Goal: Task Accomplishment & Management: Complete application form

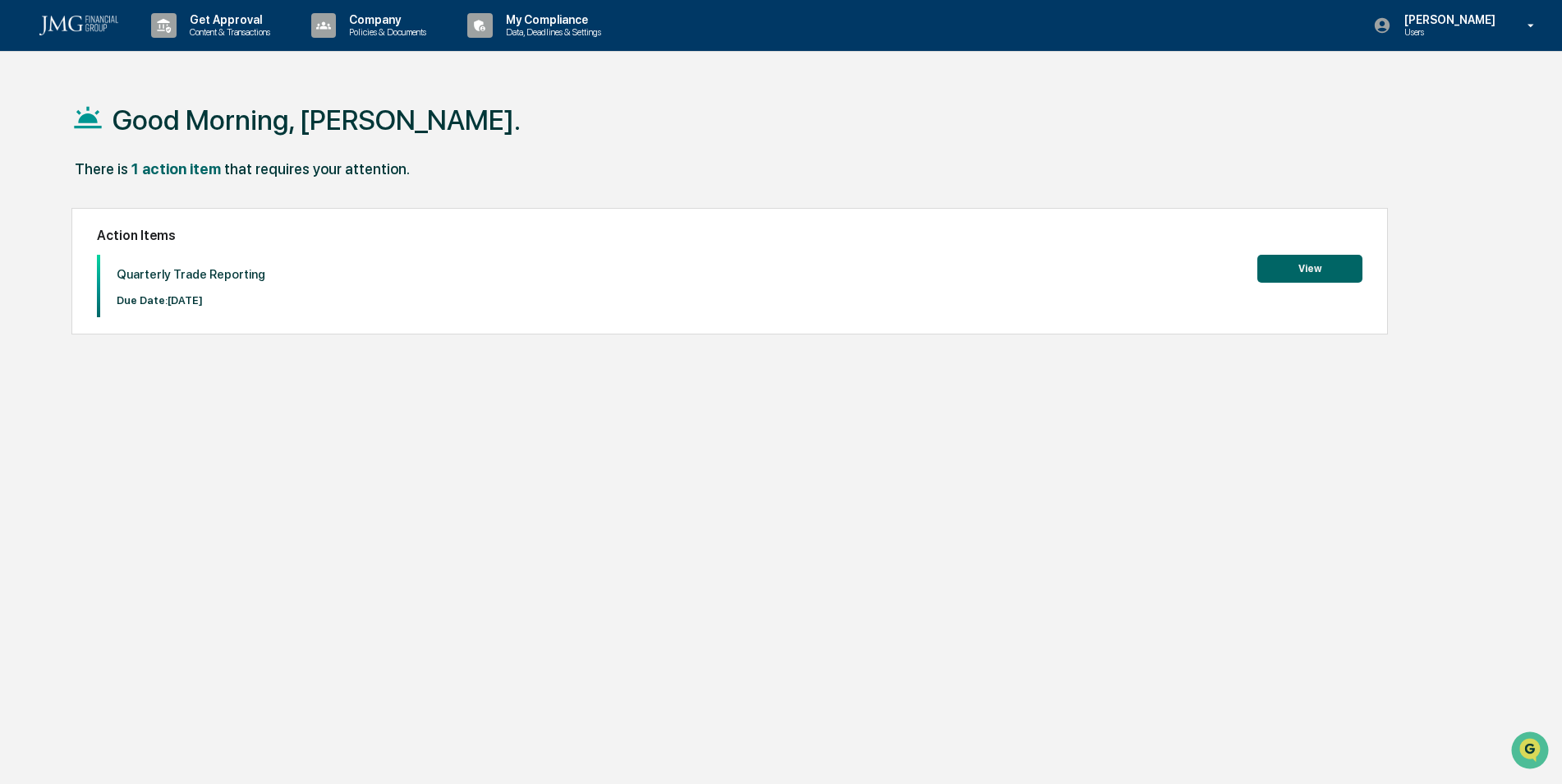
click at [1306, 277] on button "View" at bounding box center [1310, 269] width 106 height 28
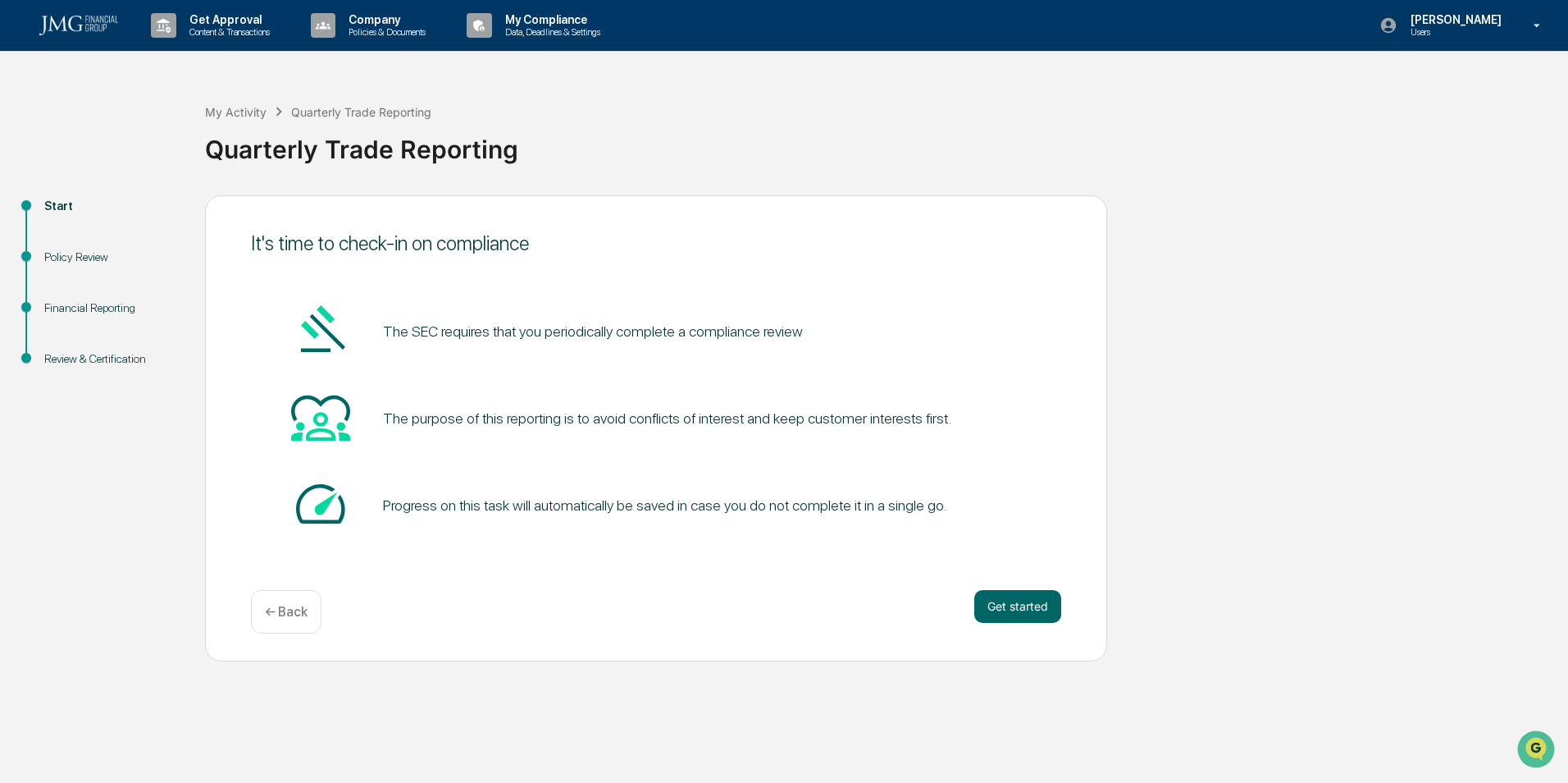
click at [1012, 593] on button "Get started" at bounding box center [1018, 606] width 87 height 33
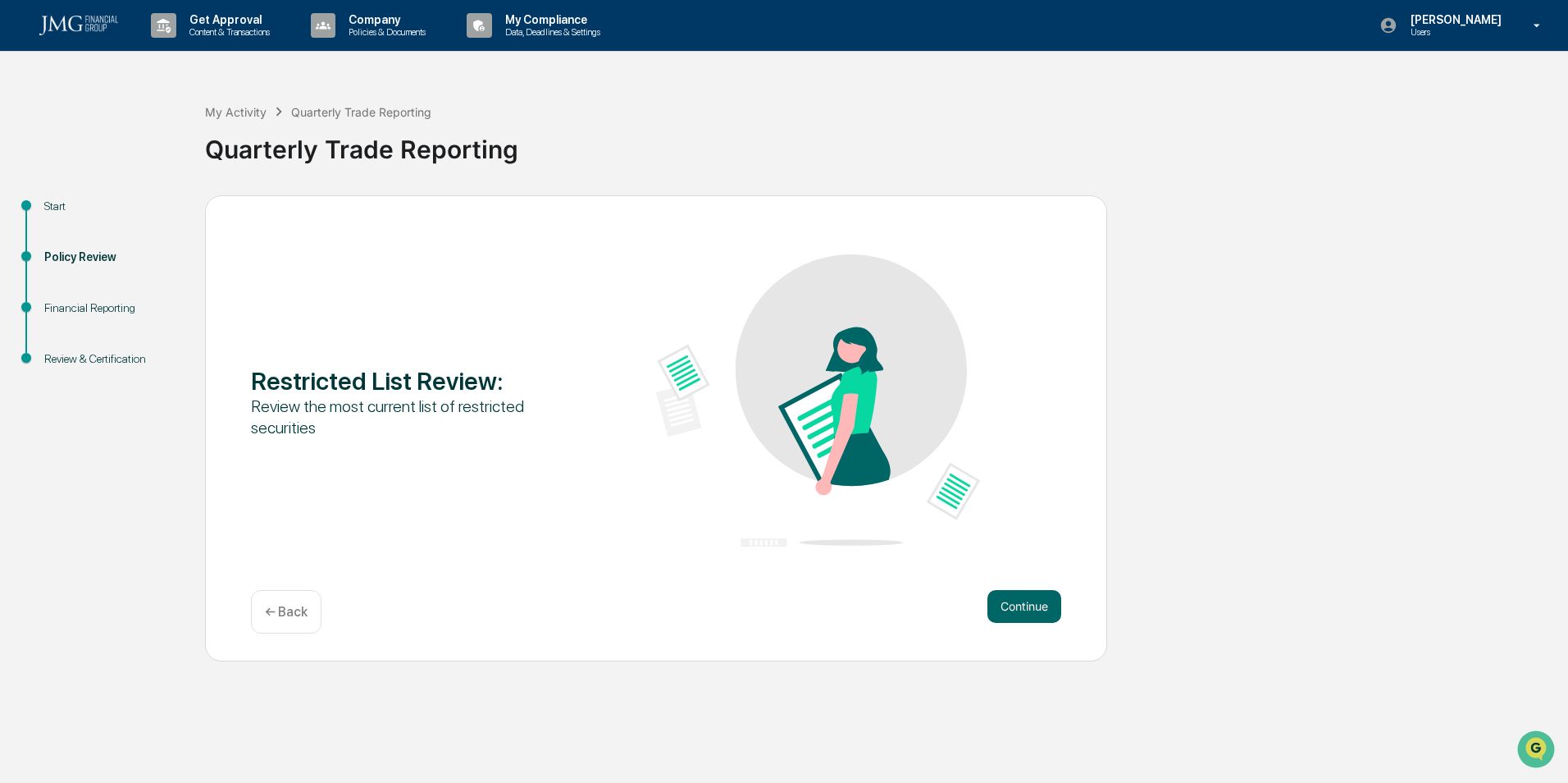
click at [1019, 607] on button "Continue" at bounding box center [1024, 606] width 74 height 33
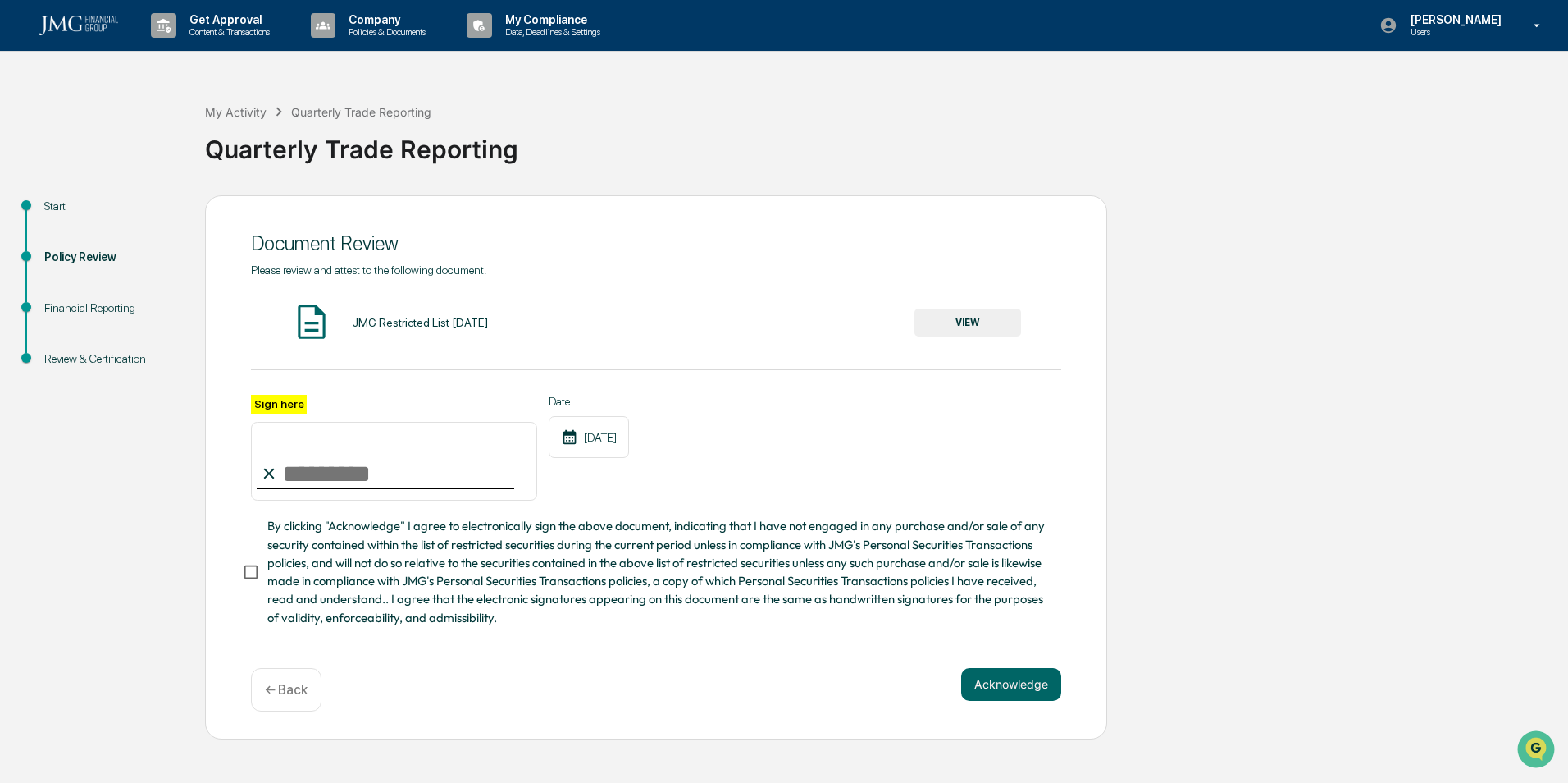
click at [306, 469] on input "Sign here" at bounding box center [394, 461] width 286 height 78
type input "**********"
click at [694, 514] on div "**********" at bounding box center [656, 510] width 811 height 233
click at [1022, 697] on button "Acknowledge" at bounding box center [1011, 685] width 100 height 33
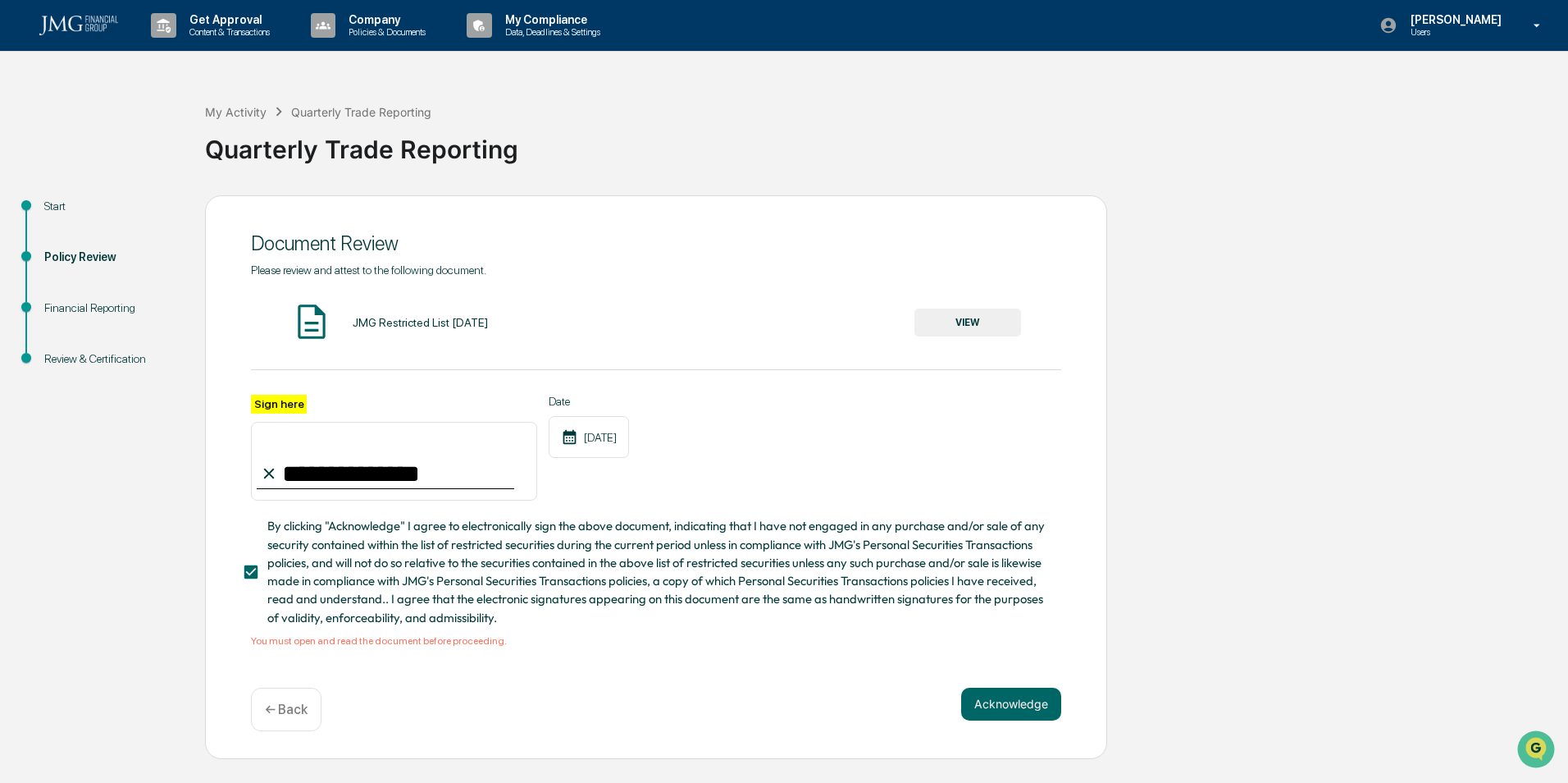
drag, startPoint x: 427, startPoint y: 330, endPoint x: 478, endPoint y: 338, distance: 51.6
click at [478, 338] on div "JMG Restricted List [DATE] VIEW" at bounding box center [656, 323] width 811 height 44
click at [973, 317] on button "VIEW" at bounding box center [967, 322] width 106 height 28
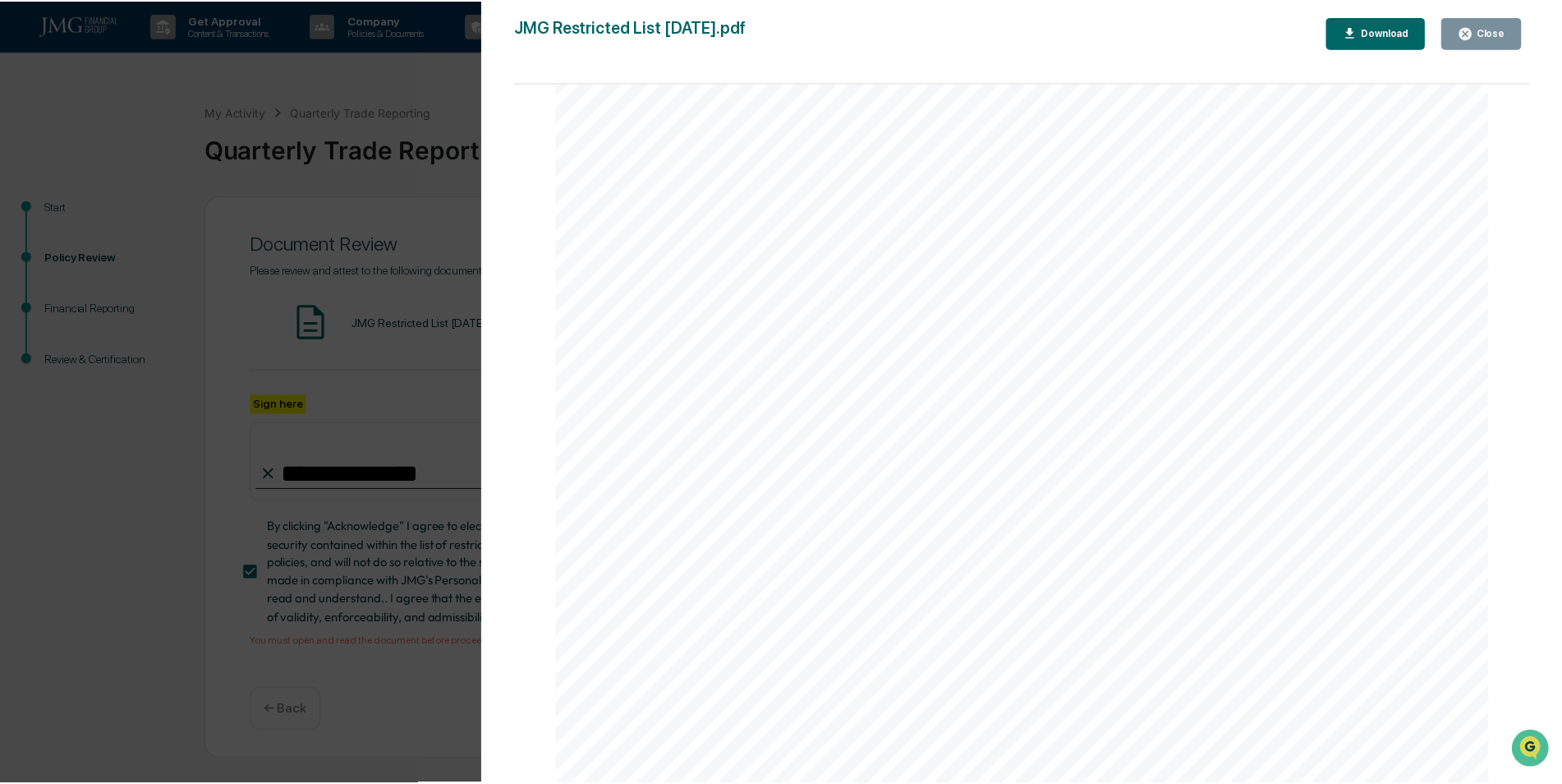
scroll to position [3087, 0]
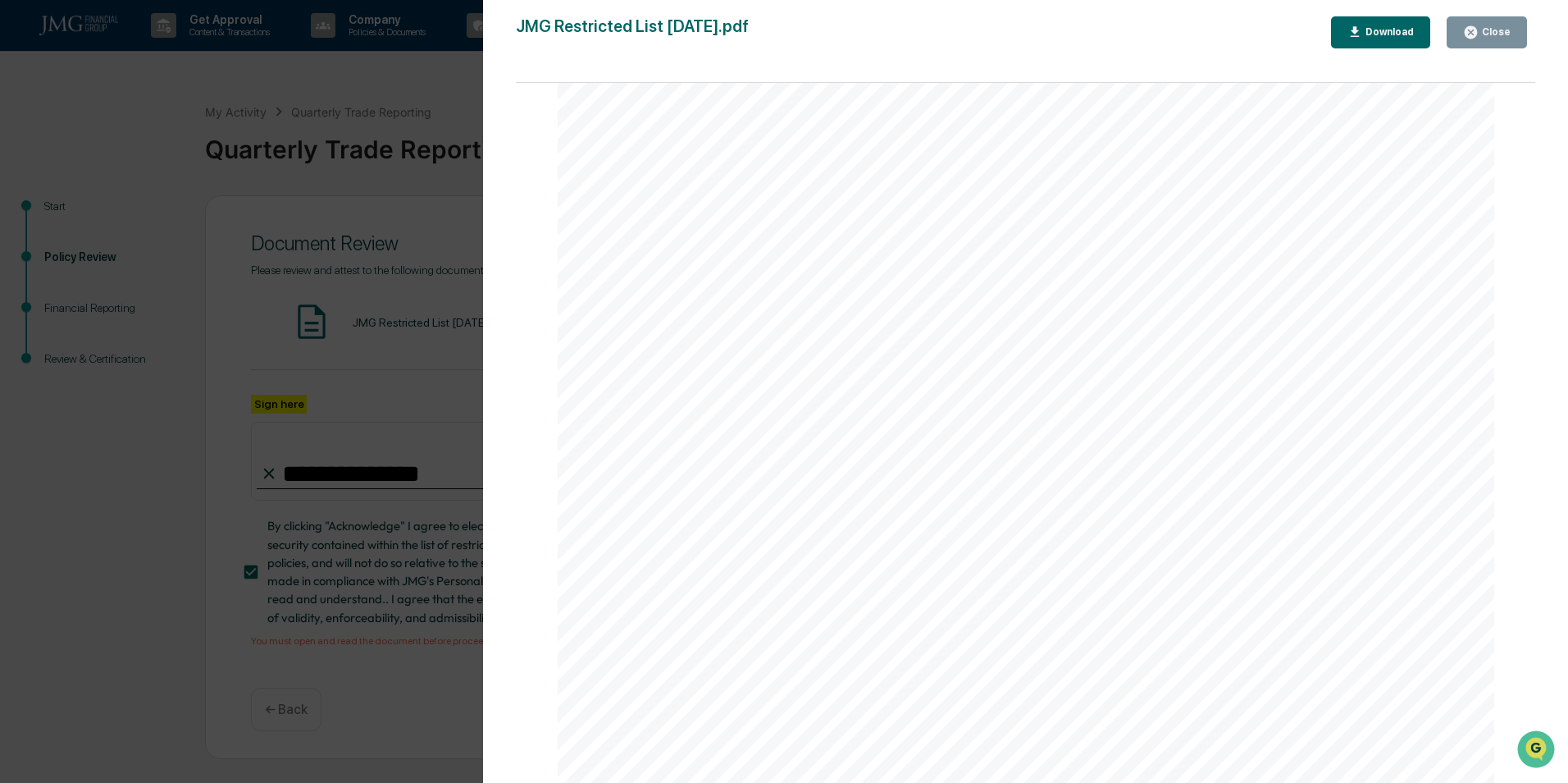
drag, startPoint x: 270, startPoint y: 351, endPoint x: 278, endPoint y: 429, distance: 78.4
click at [271, 351] on div "Version History [DATE] 09:09 PM [PERSON_NAME] JMG Restricted List [DATE].pdf Cl…" at bounding box center [784, 391] width 1568 height 783
click at [1482, 25] on div "Close" at bounding box center [1486, 32] width 48 height 16
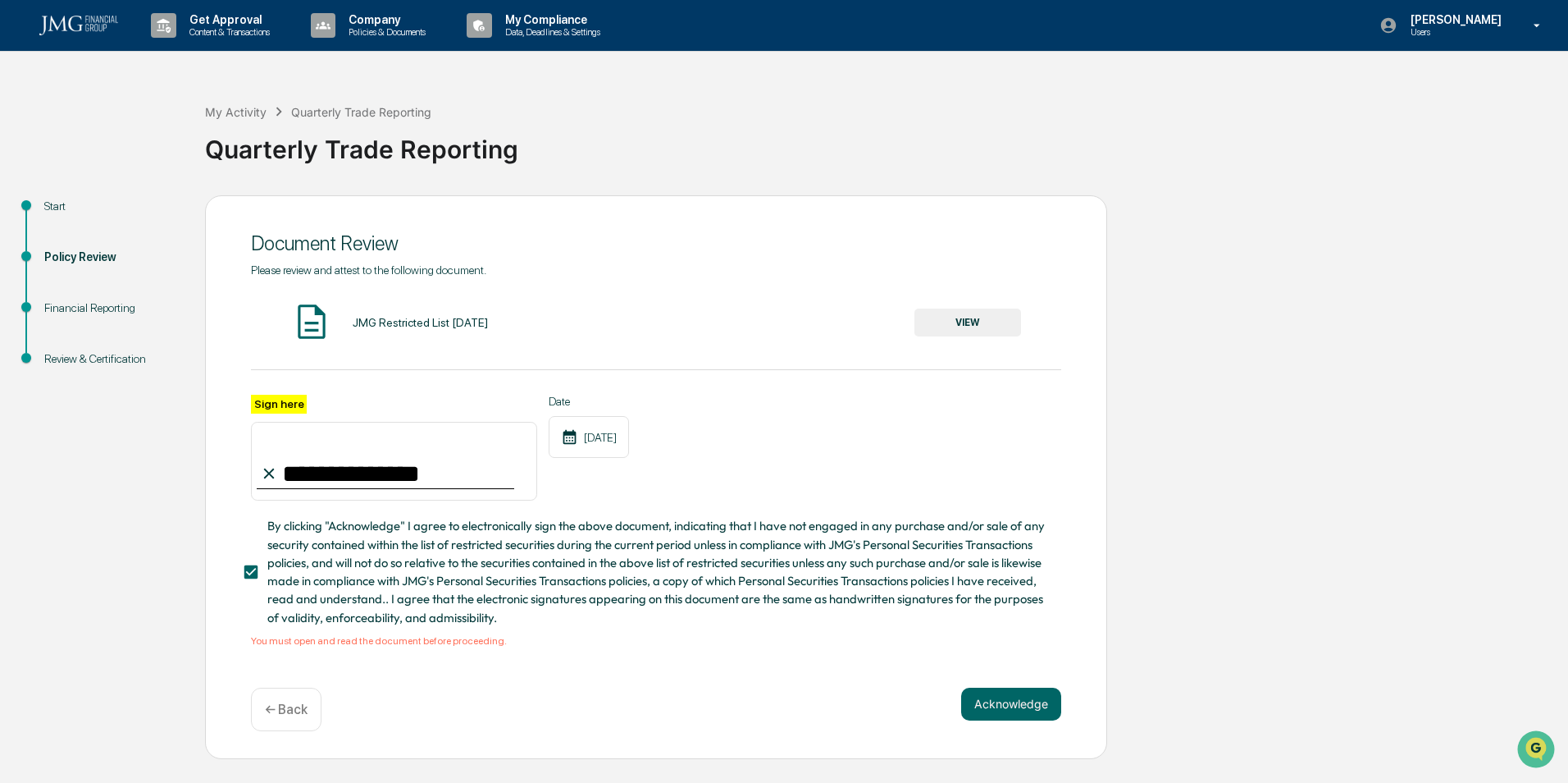
click at [1005, 699] on button "Acknowledge" at bounding box center [1011, 704] width 100 height 33
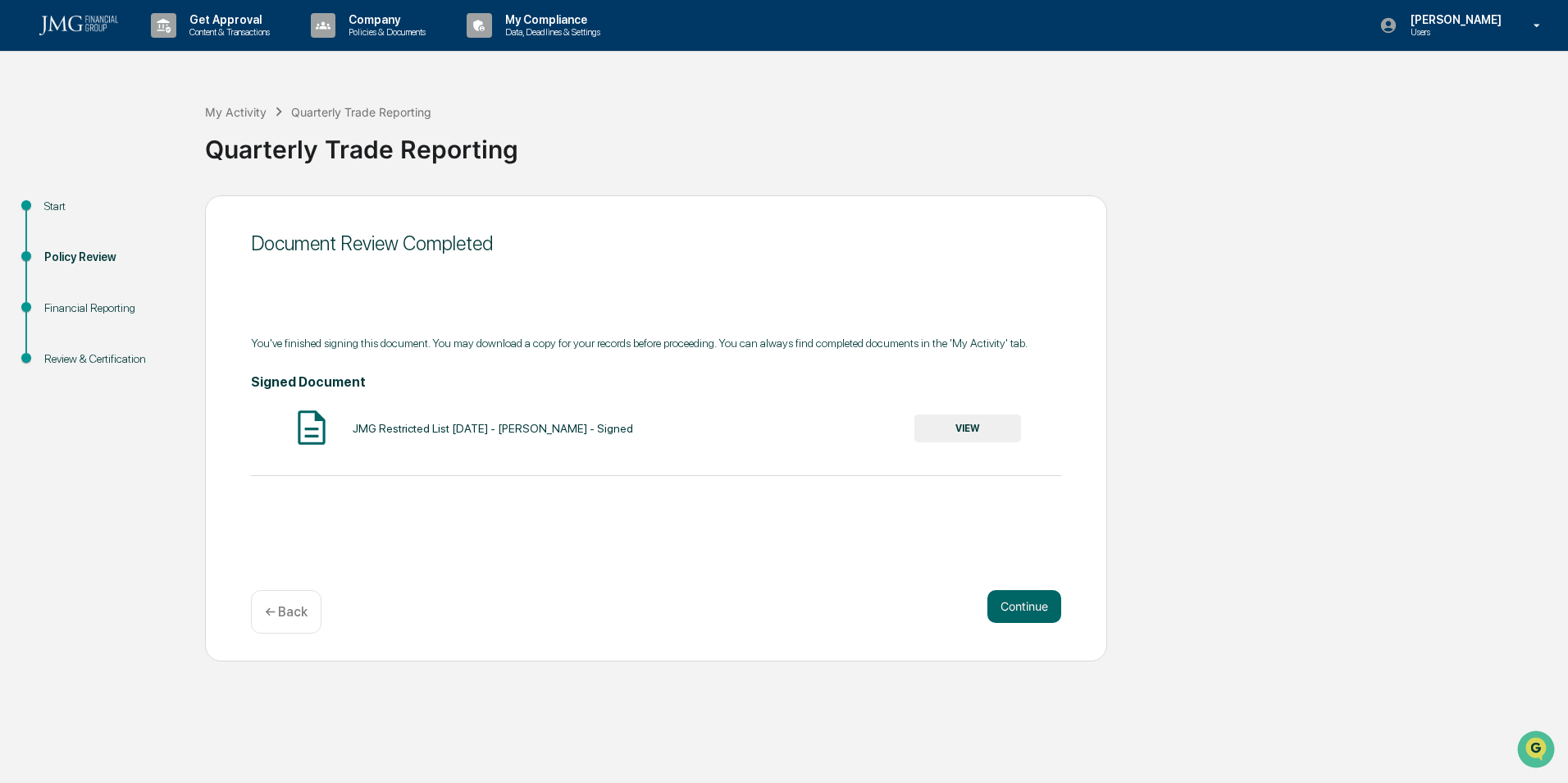
click at [1017, 609] on button "Continue" at bounding box center [1024, 606] width 74 height 33
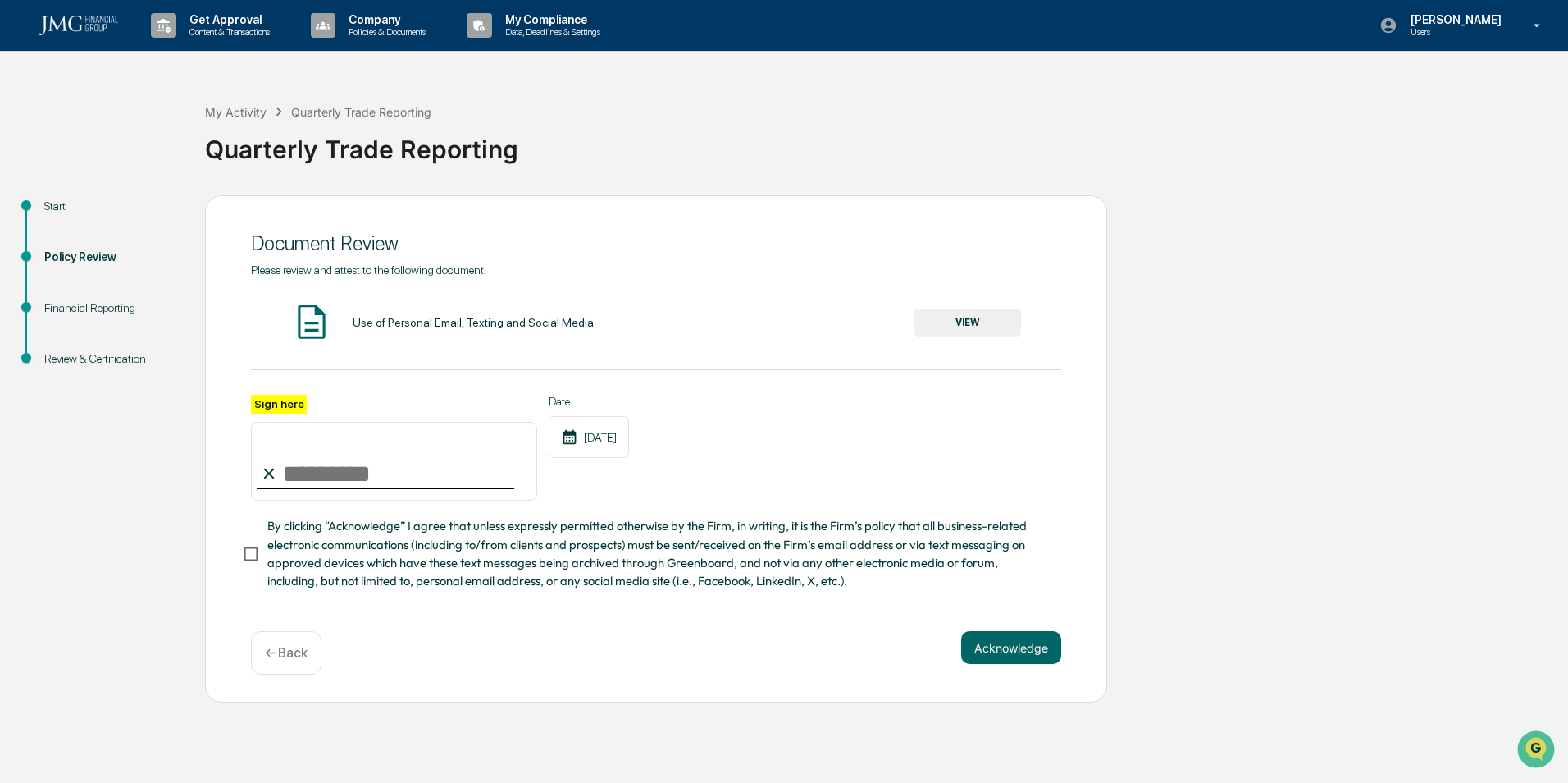
click at [970, 328] on button "VIEW" at bounding box center [967, 322] width 106 height 28
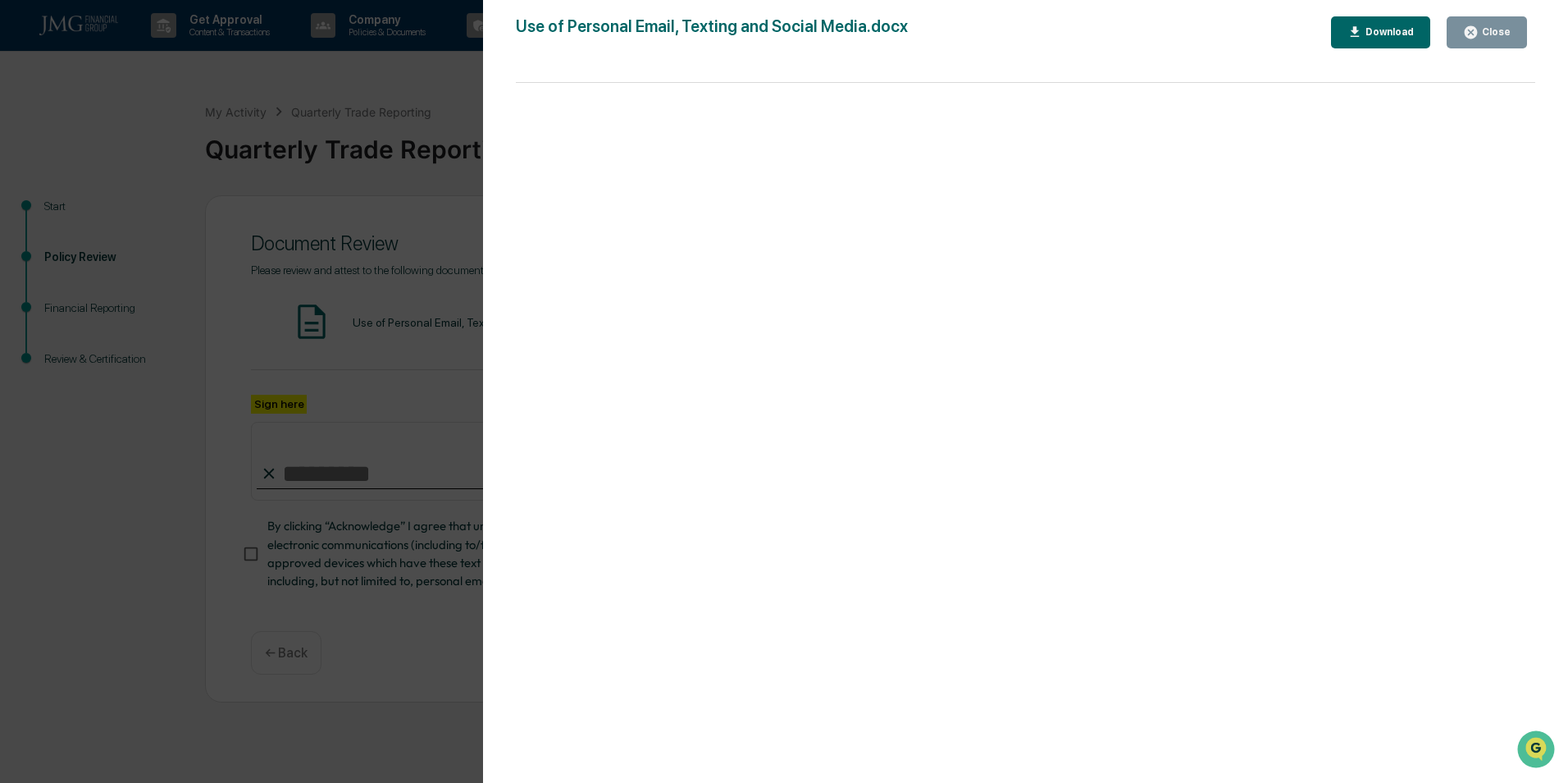
click at [1474, 17] on button "Close" at bounding box center [1486, 32] width 80 height 32
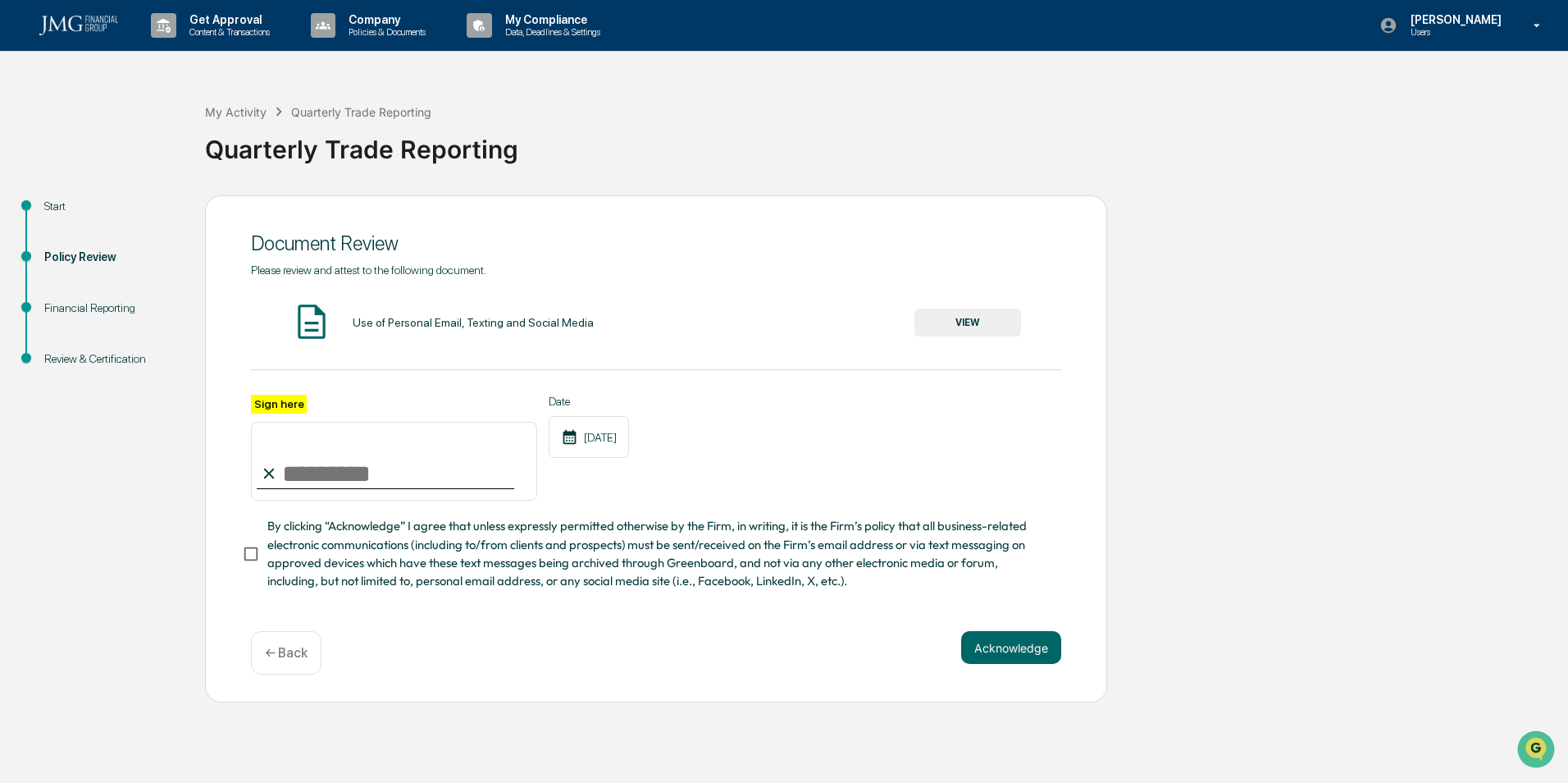
click at [347, 476] on input "Sign here" at bounding box center [394, 461] width 286 height 78
type input "**********"
click at [268, 573] on span "By clicking “Acknowledge” I agree that unless expressly permitted otherwise by …" at bounding box center [657, 553] width 781 height 73
click at [1001, 650] on button "Acknowledge" at bounding box center [1011, 647] width 100 height 33
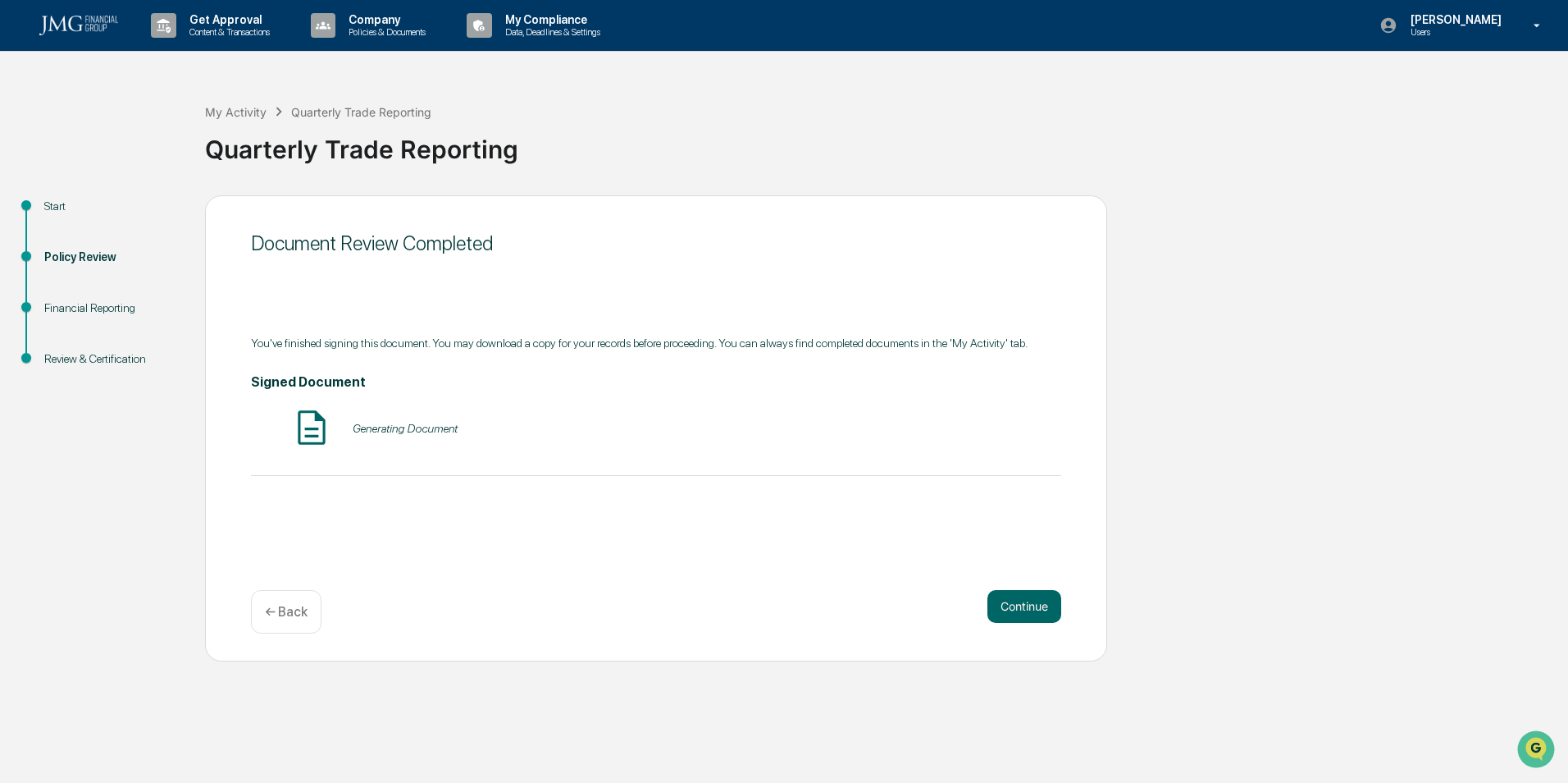
click at [1013, 601] on button "Continue" at bounding box center [1024, 606] width 74 height 33
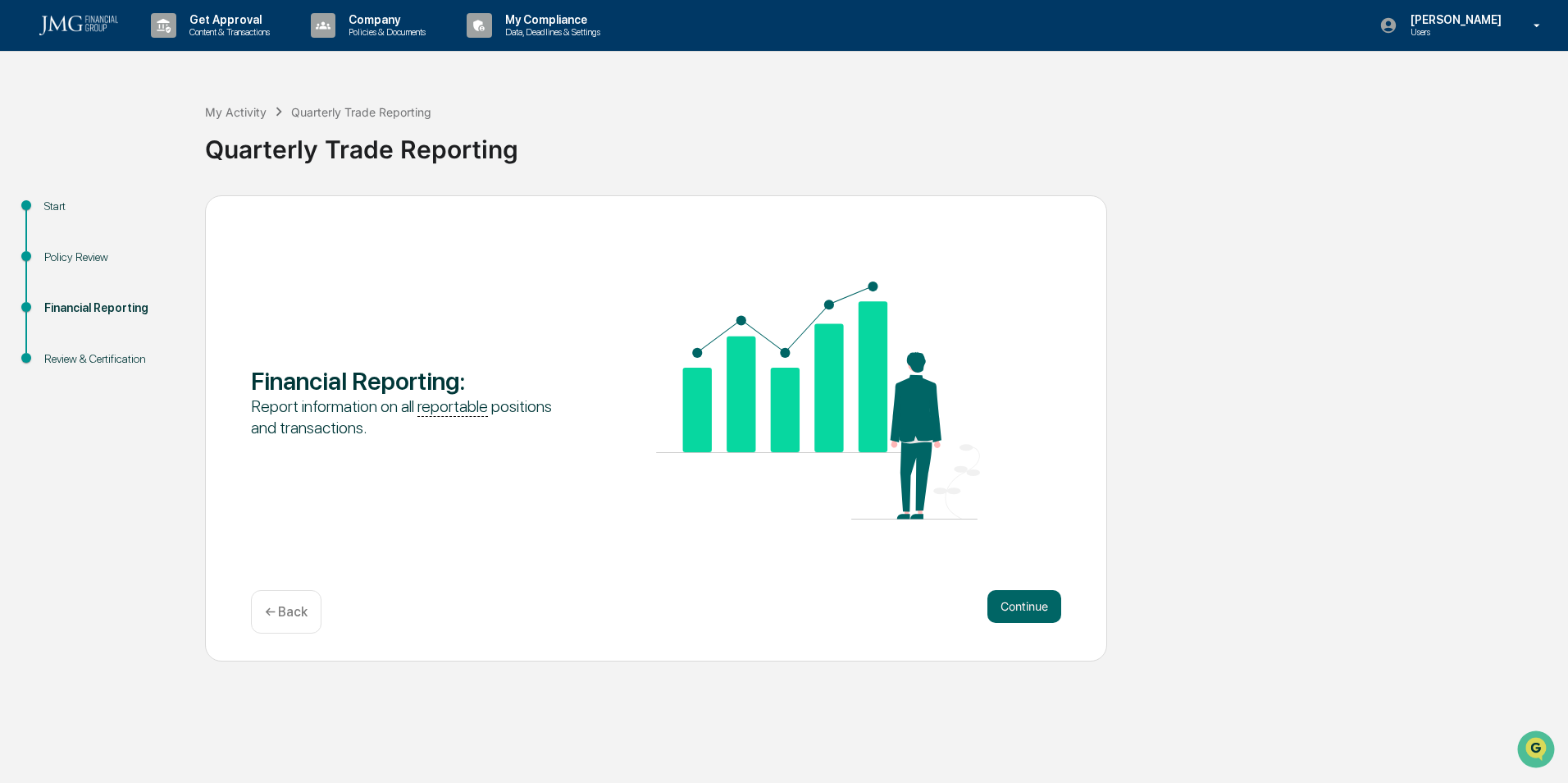
click at [1004, 604] on button "Continue" at bounding box center [1024, 606] width 74 height 33
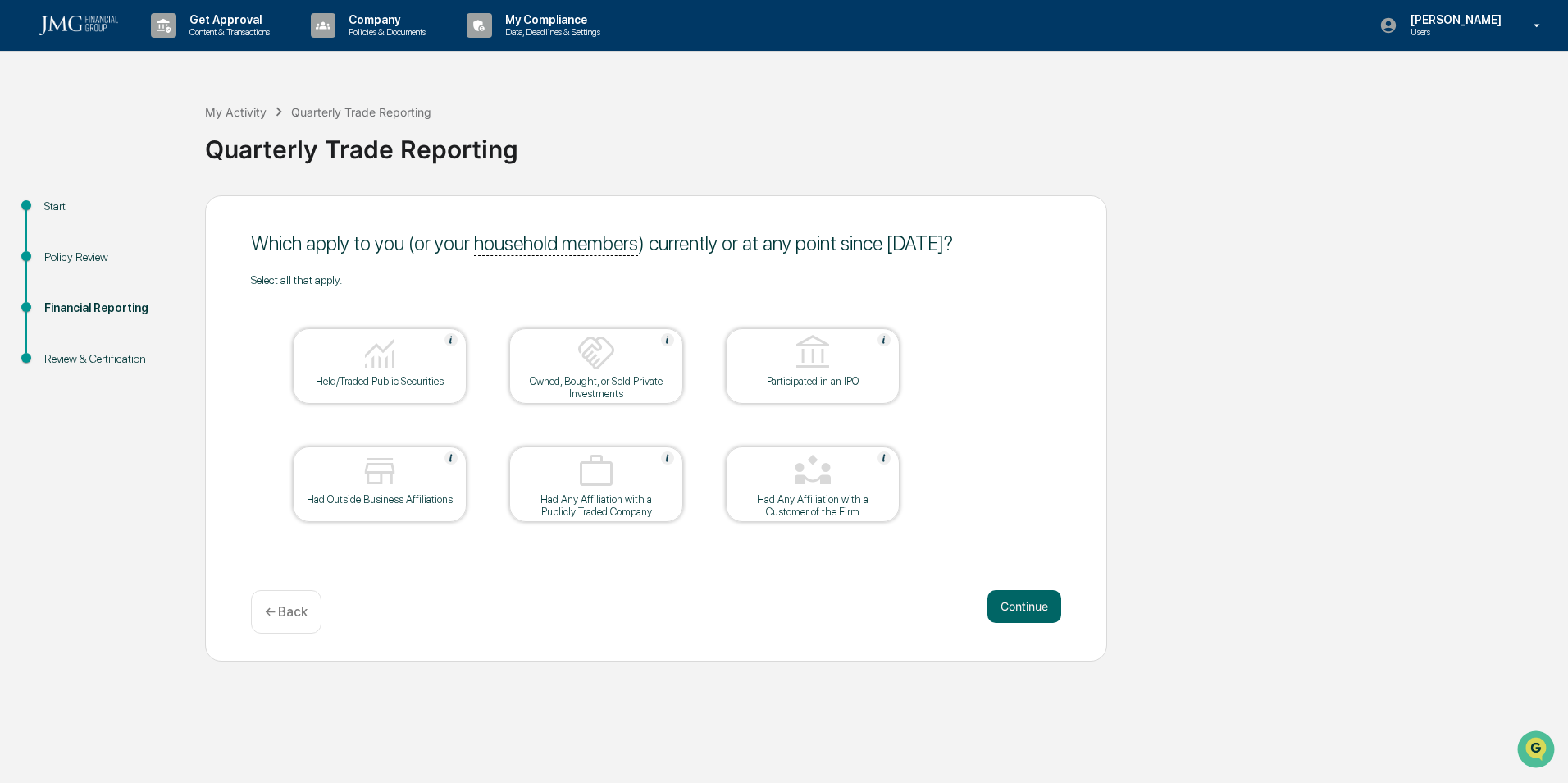
click at [371, 384] on div "Held/Traded Public Securities" at bounding box center [380, 381] width 148 height 12
click at [1031, 607] on button "Continue" at bounding box center [1024, 606] width 74 height 33
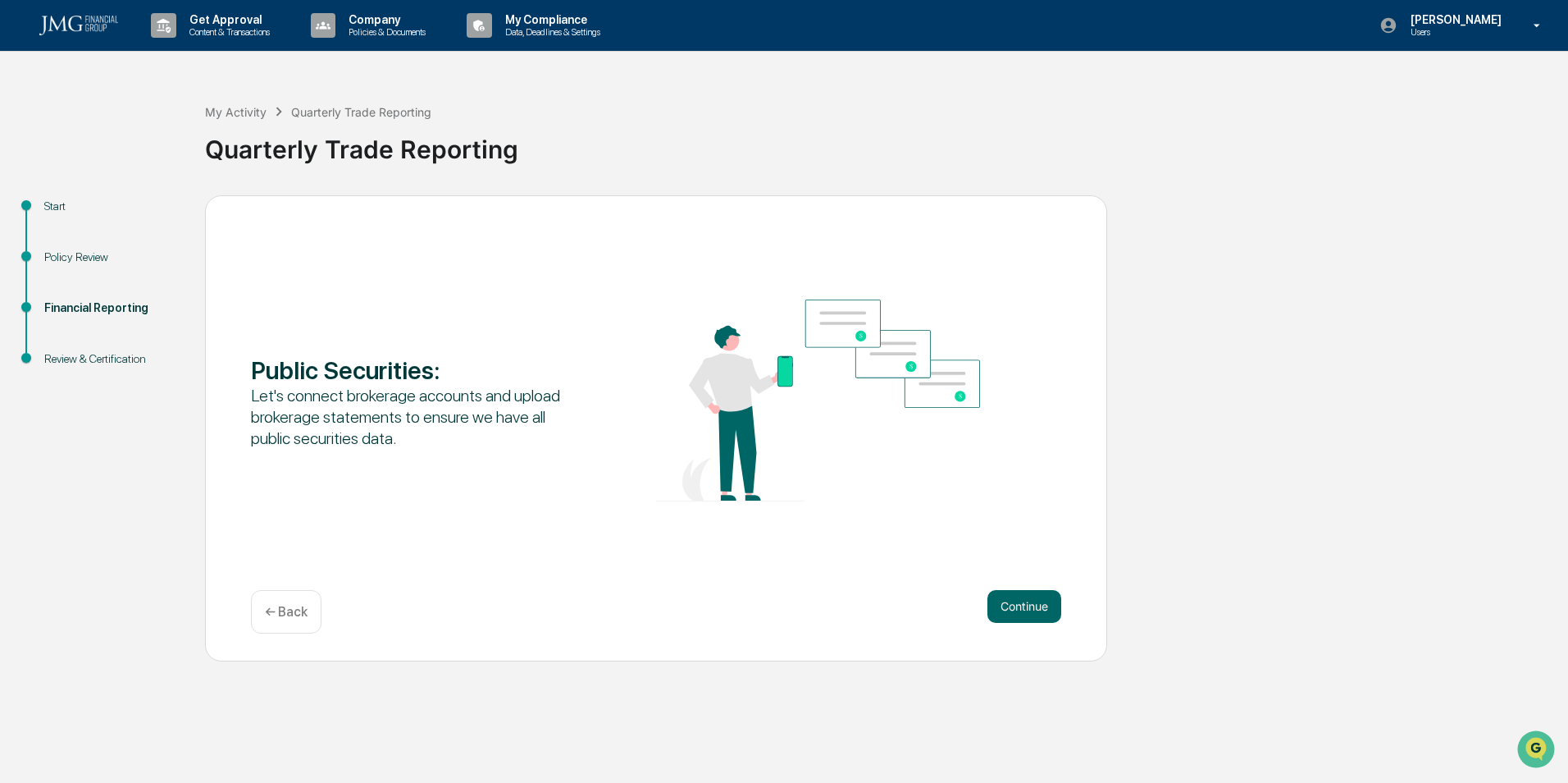
click at [1020, 613] on button "Continue" at bounding box center [1024, 606] width 74 height 33
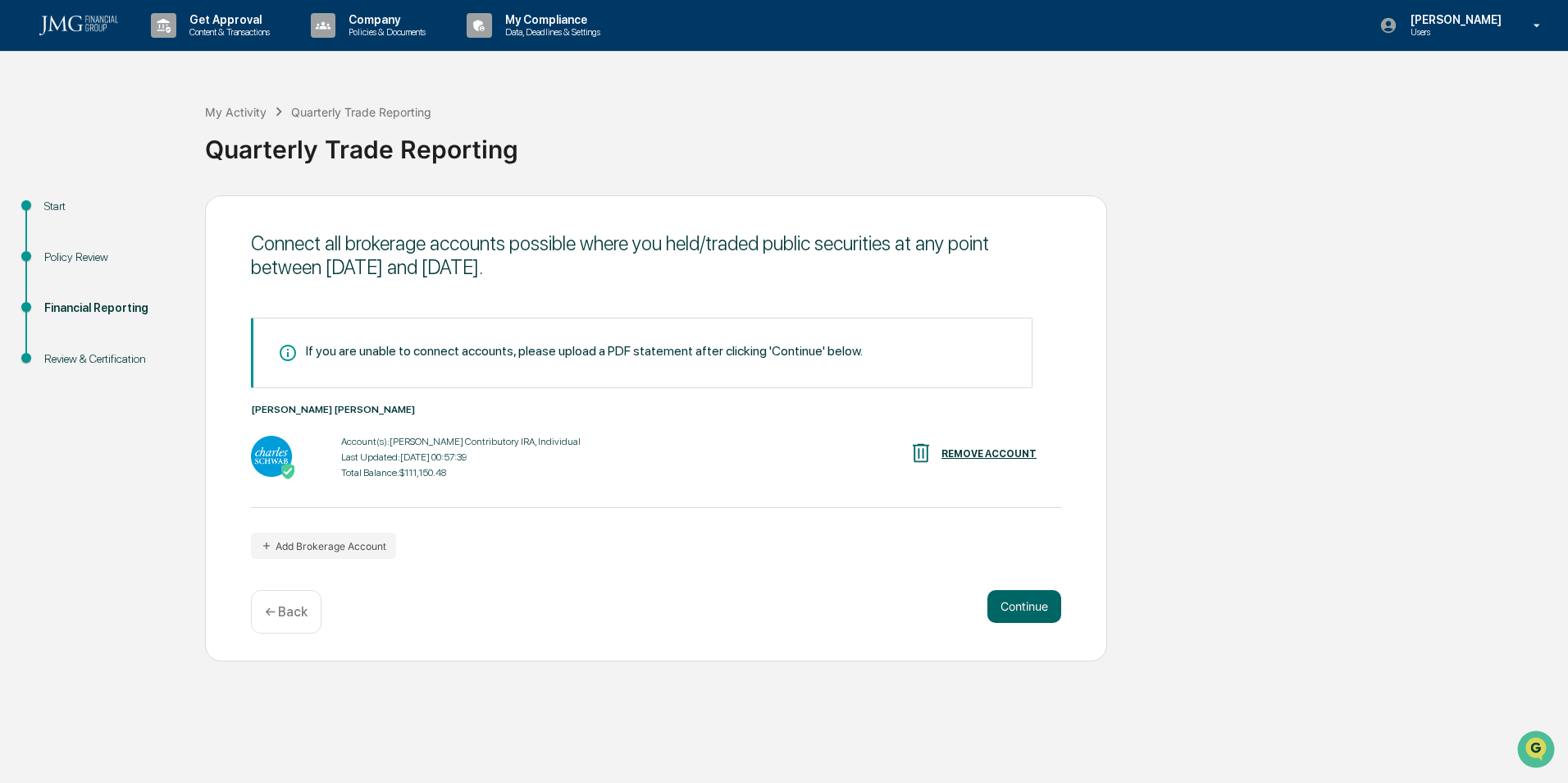
click at [1008, 611] on button "Continue" at bounding box center [1024, 606] width 74 height 33
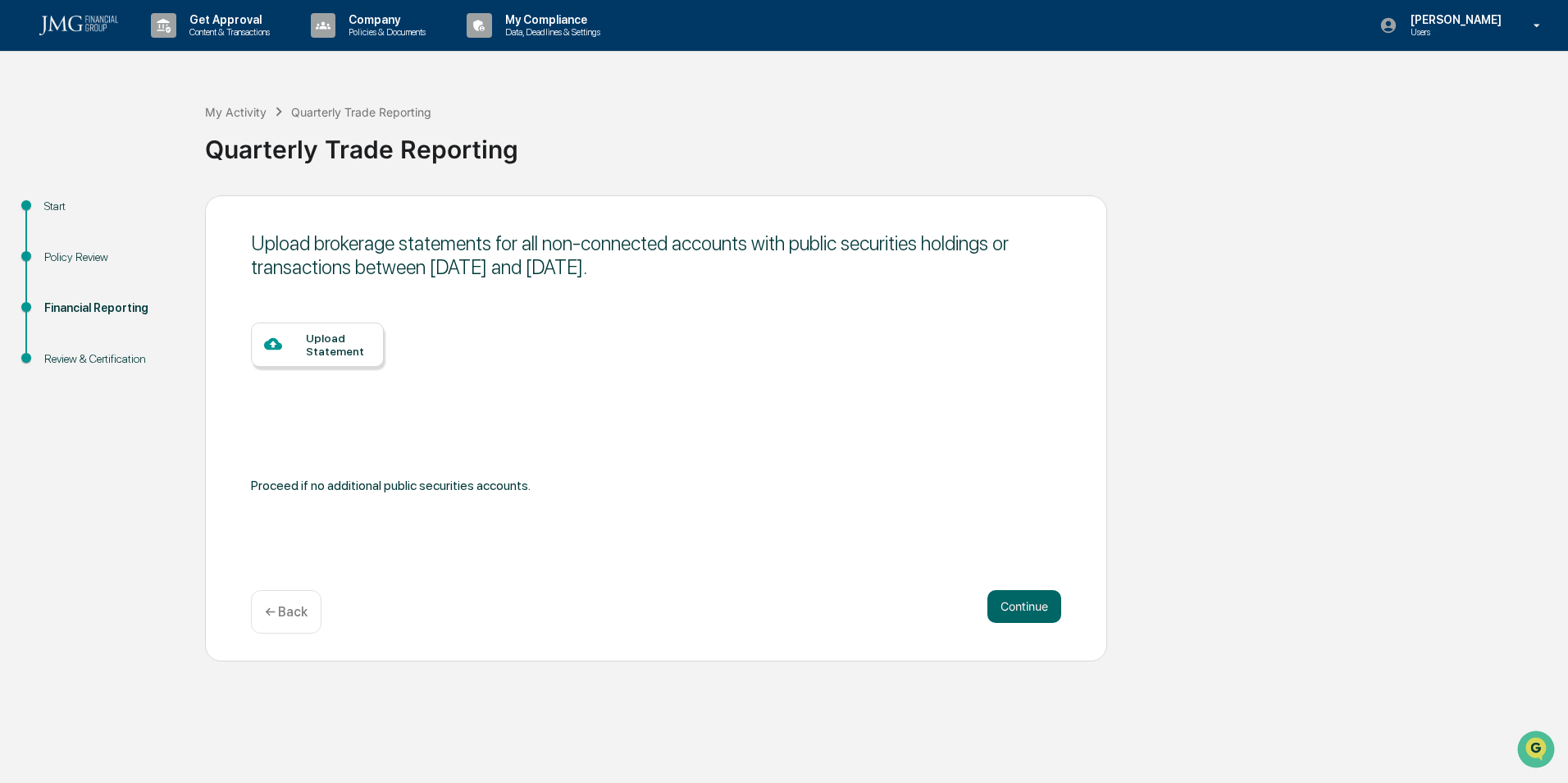
click at [1020, 604] on button "Continue" at bounding box center [1024, 606] width 74 height 33
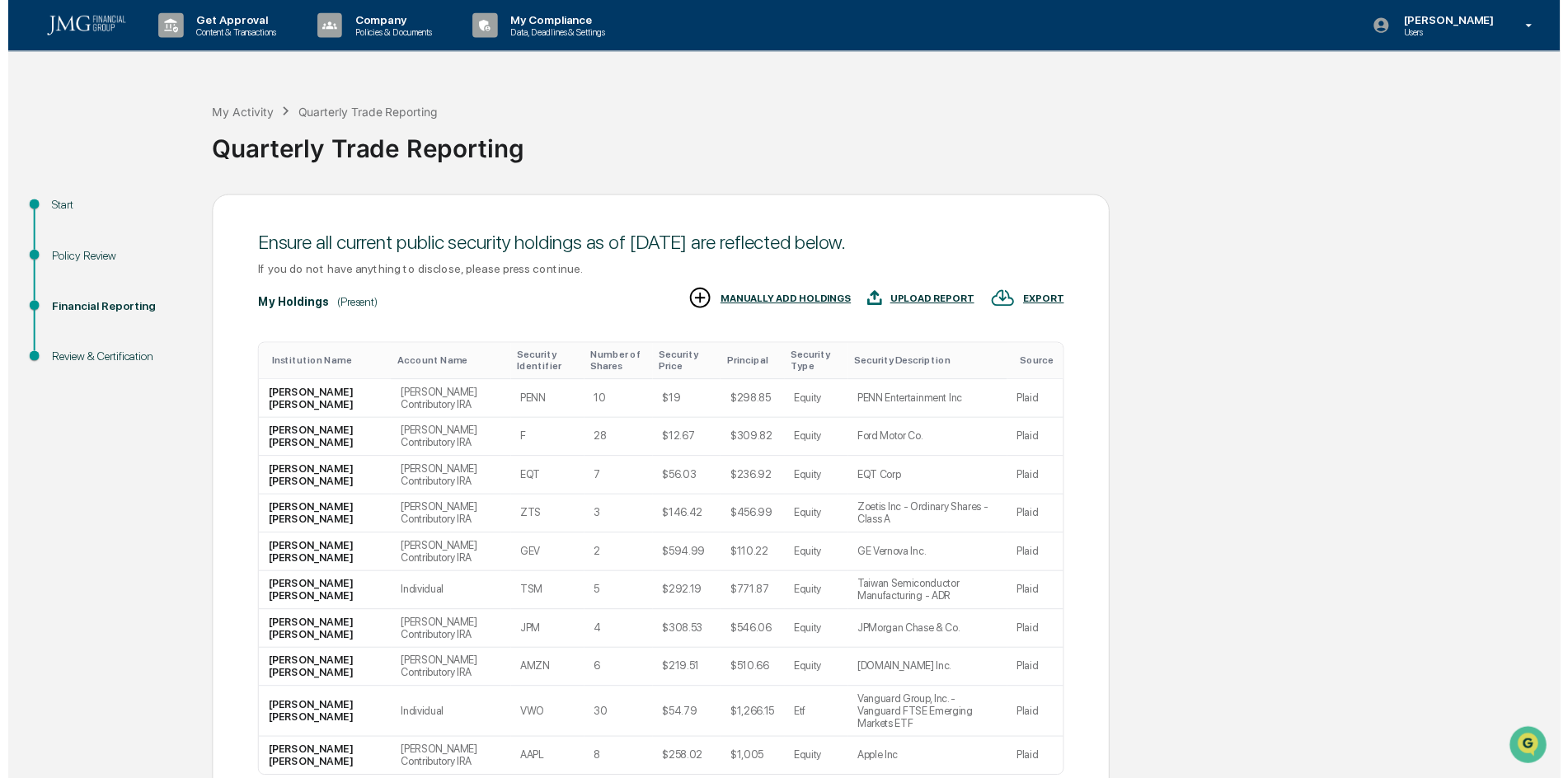
scroll to position [128, 0]
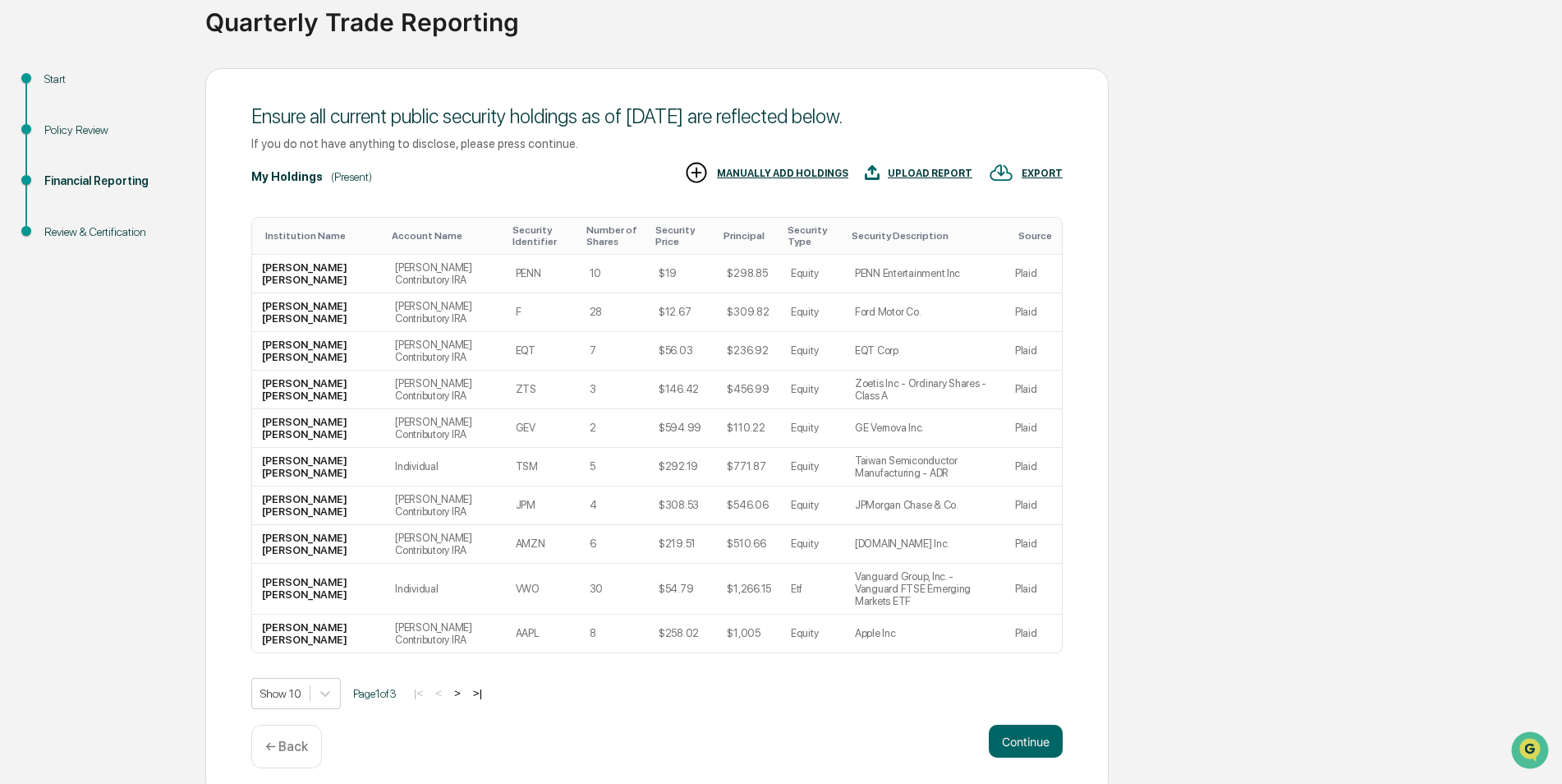
click at [1002, 725] on button "Continue" at bounding box center [1026, 741] width 74 height 33
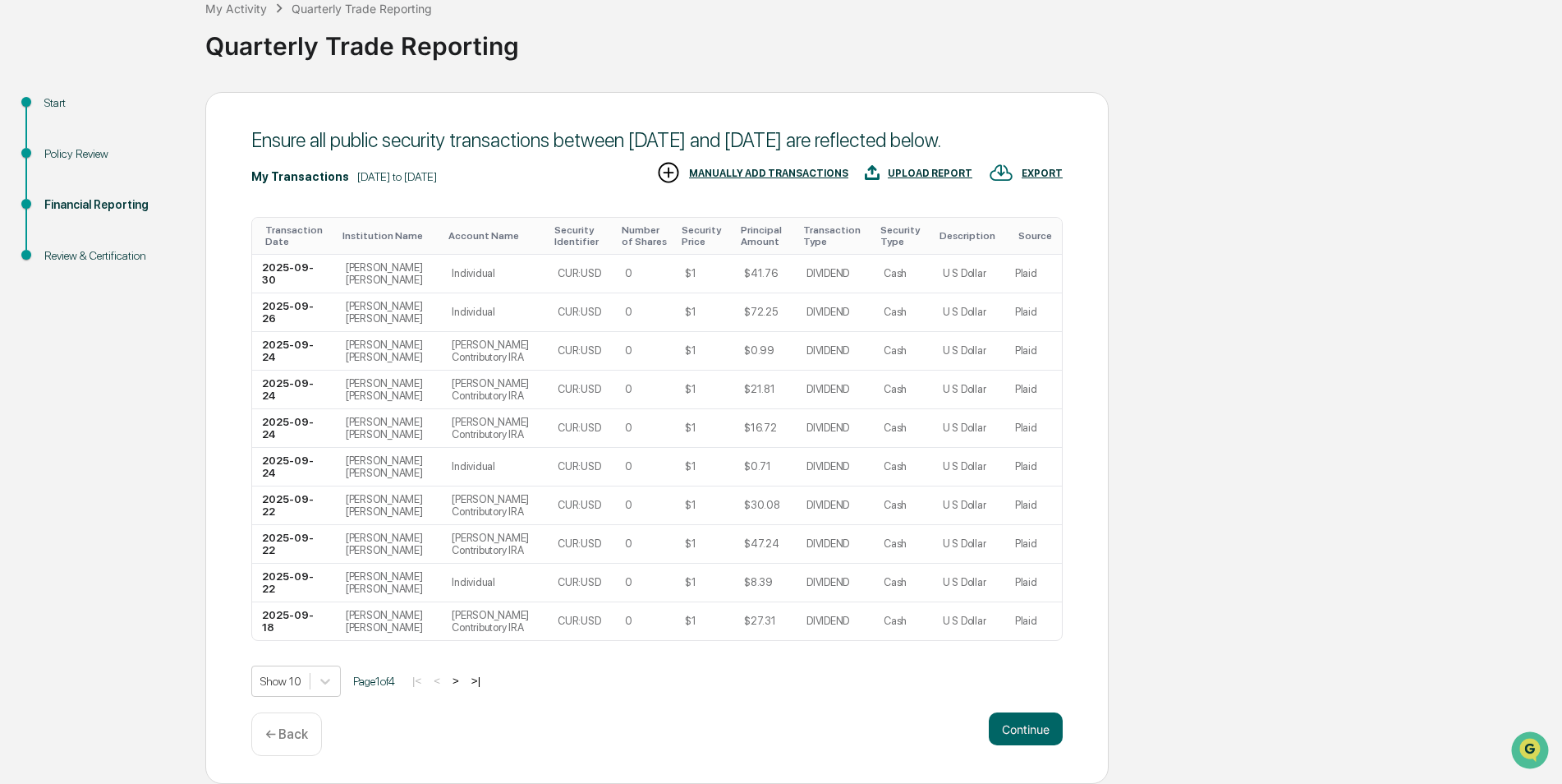
click at [1013, 716] on button "Continue" at bounding box center [1026, 729] width 74 height 33
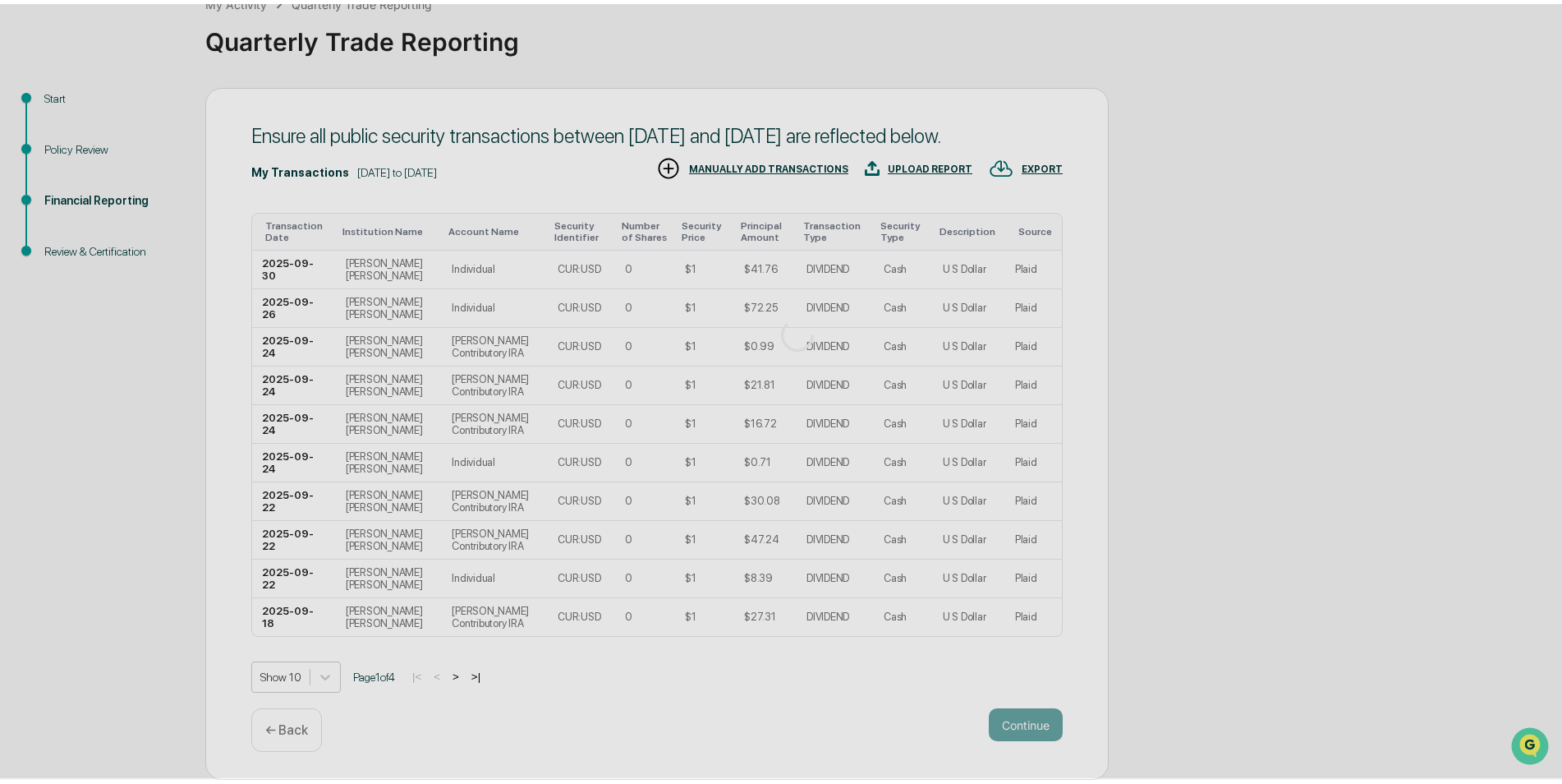
scroll to position [0, 0]
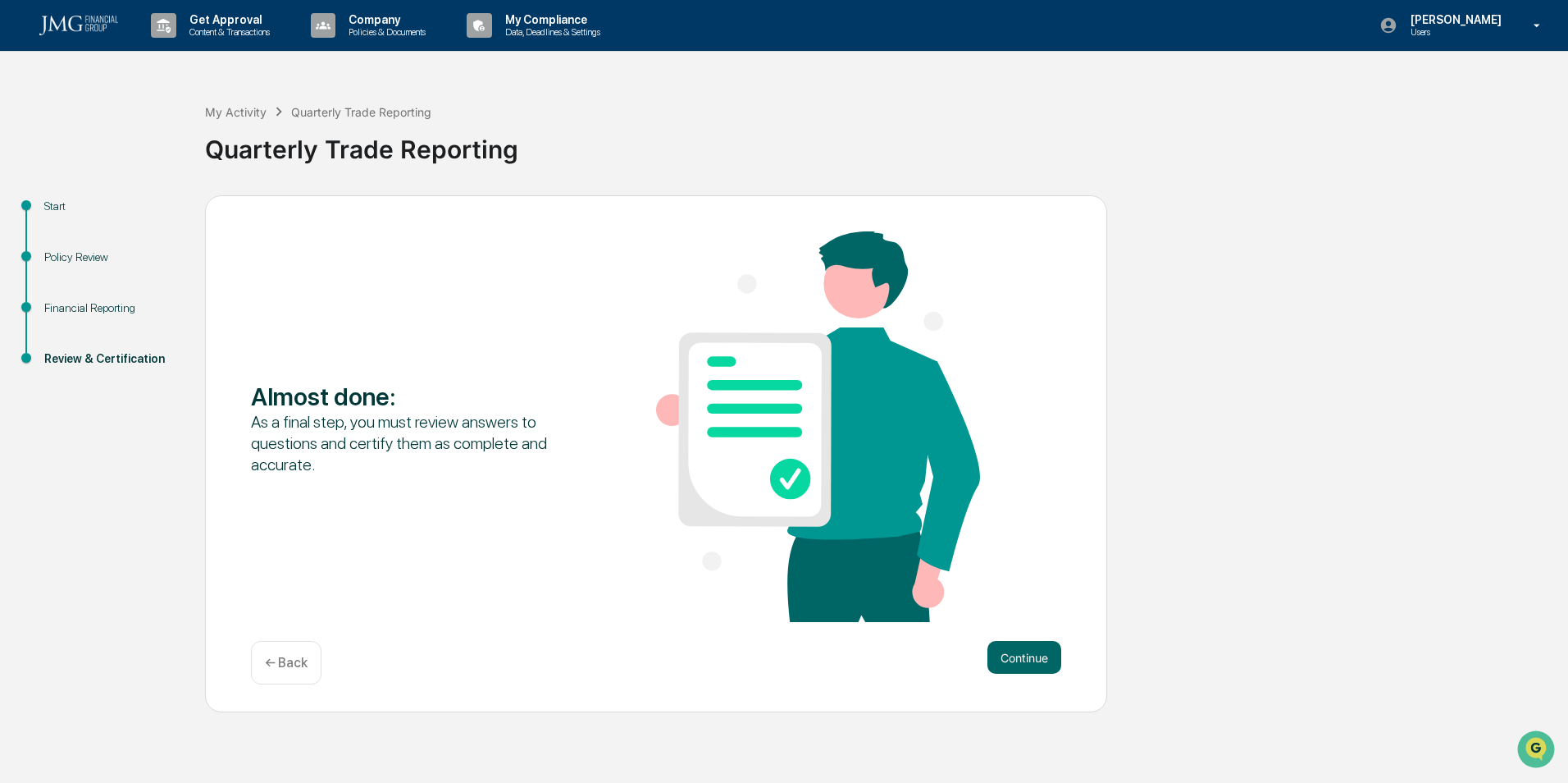
click at [1007, 652] on button "Continue" at bounding box center [1024, 658] width 74 height 33
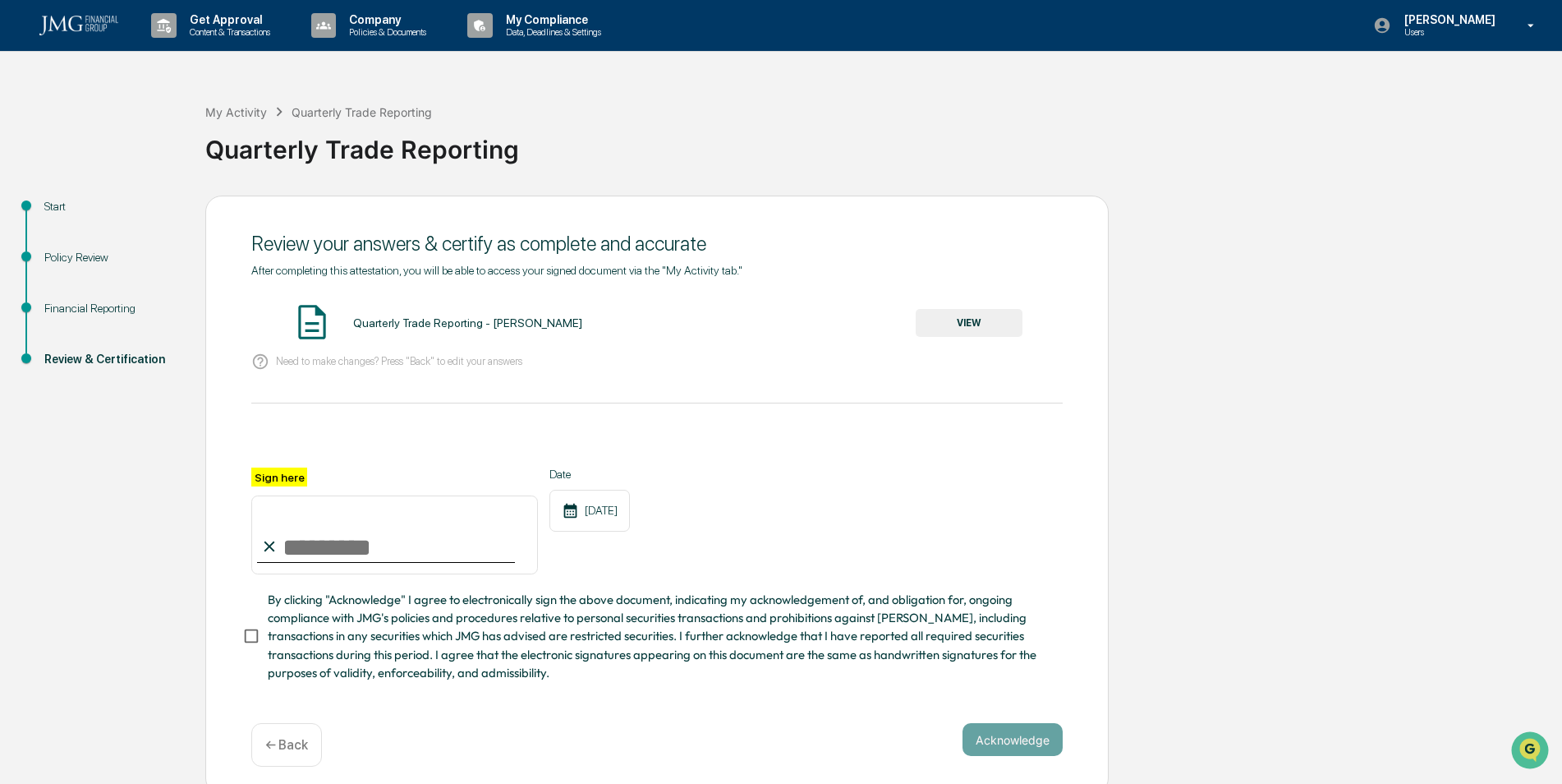
click at [329, 549] on input "Sign here" at bounding box center [394, 535] width 287 height 78
type input "**********"
click at [883, 481] on div "**********" at bounding box center [657, 521] width 812 height 106
click at [1020, 745] on button "Acknowledge" at bounding box center [1013, 740] width 100 height 33
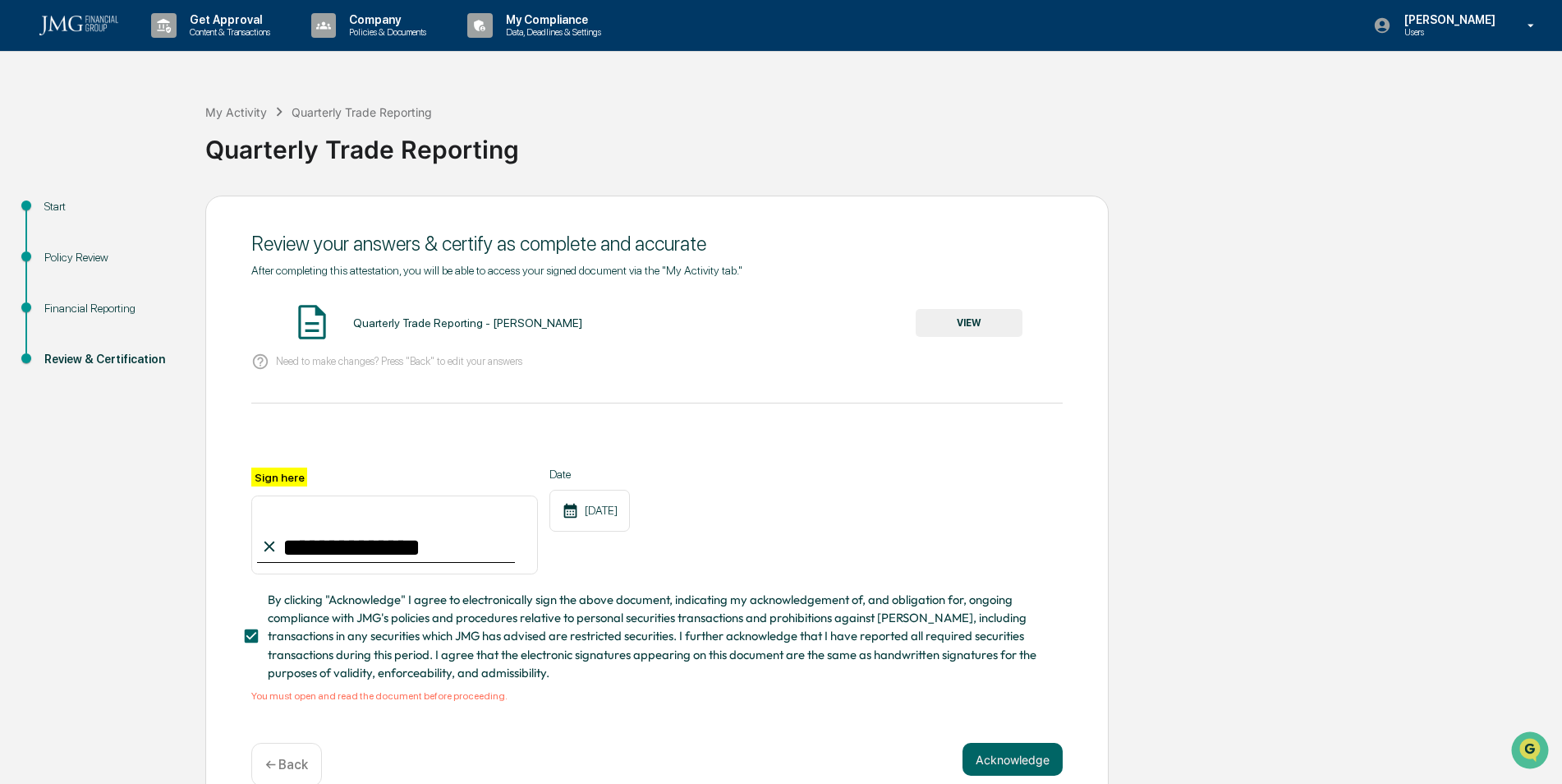
scroll to position [35, 0]
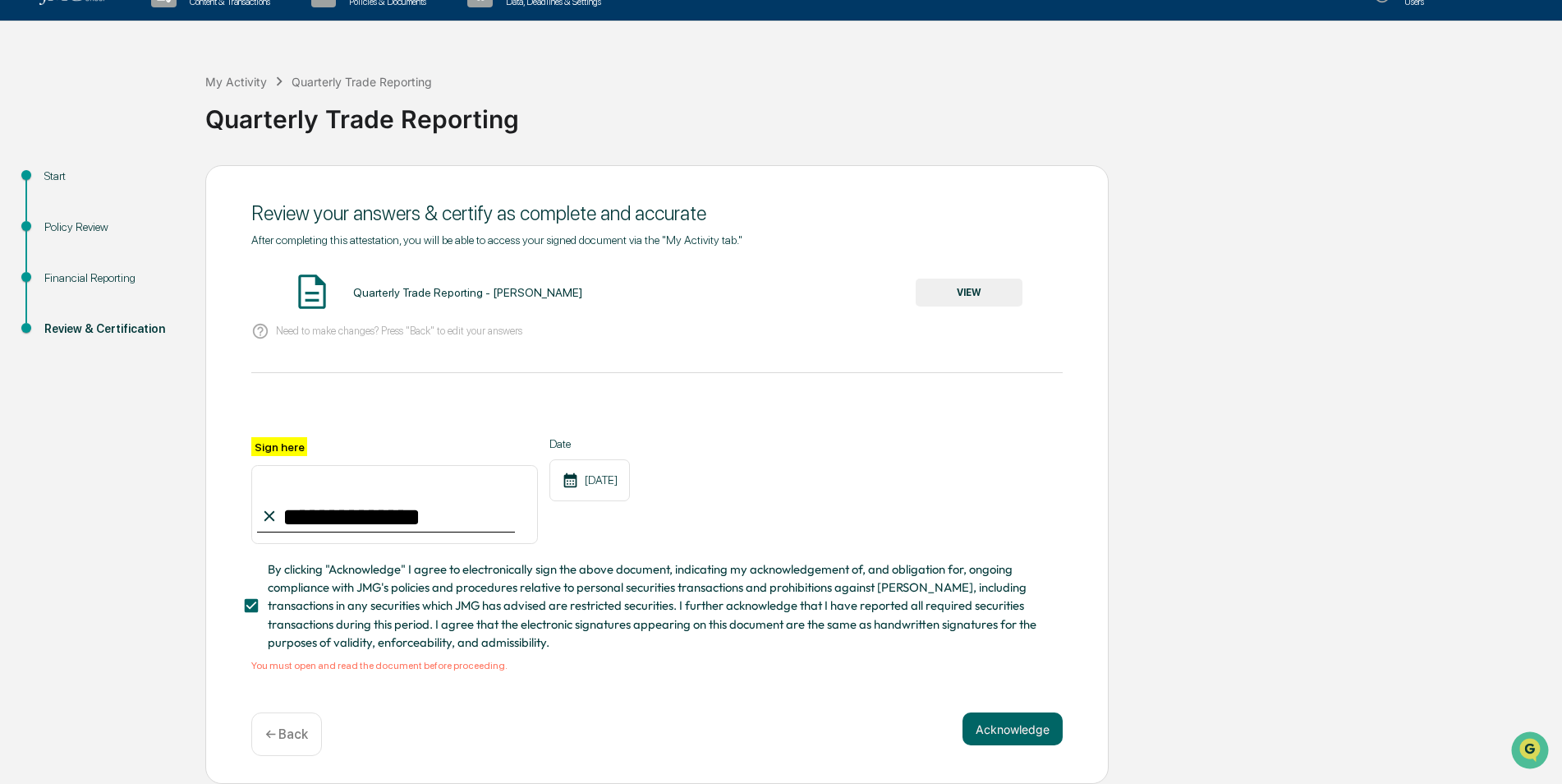
click at [1011, 726] on button "Acknowledge" at bounding box center [1013, 729] width 100 height 33
click at [1045, 734] on button "Acknowledge" at bounding box center [1013, 729] width 100 height 33
click at [1160, 422] on div "**********" at bounding box center [781, 474] width 1546 height 618
click at [947, 289] on button "VIEW" at bounding box center [969, 292] width 106 height 28
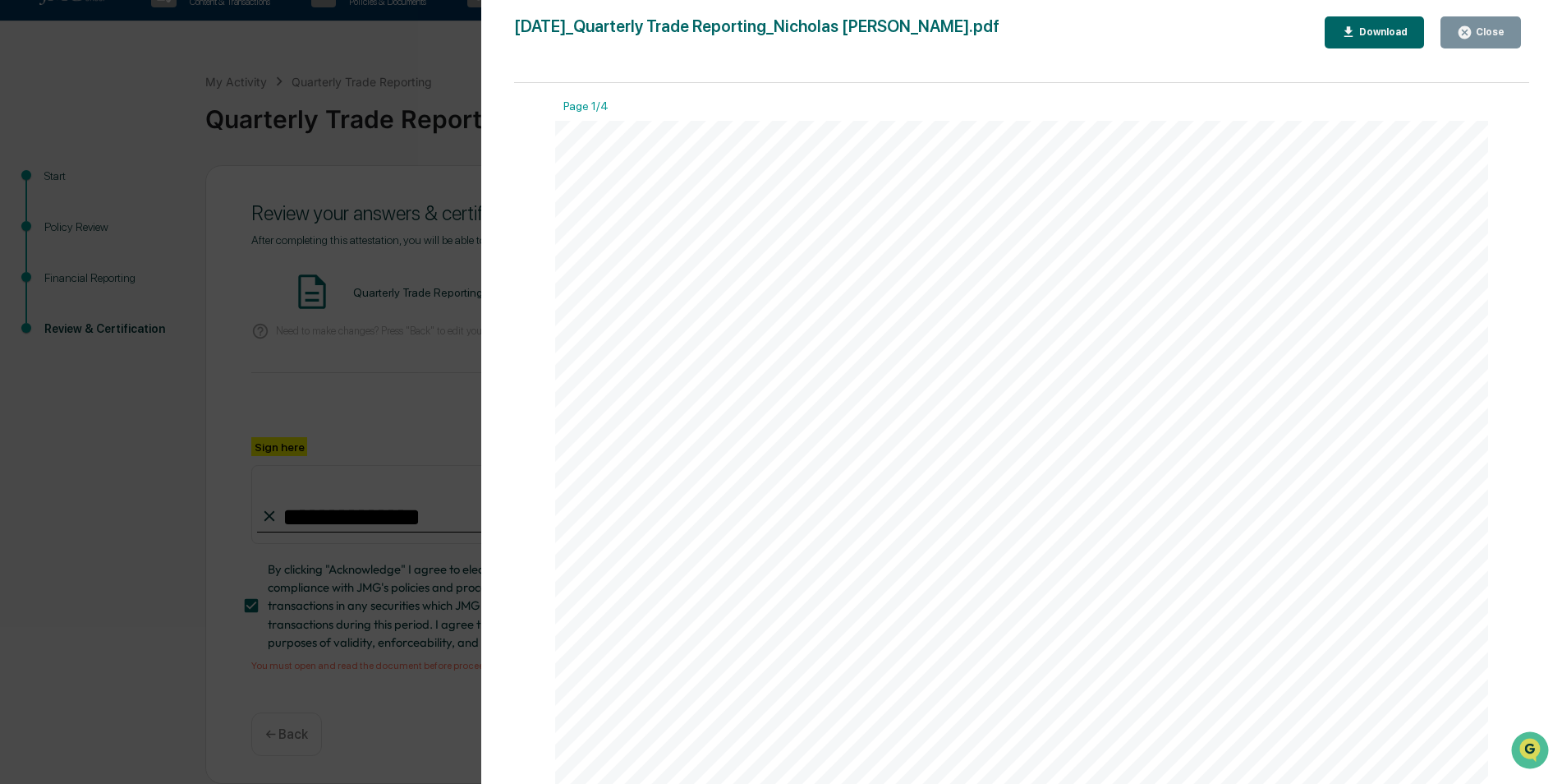
scroll to position [575, 0]
